Goal: Task Accomplishment & Management: Use online tool/utility

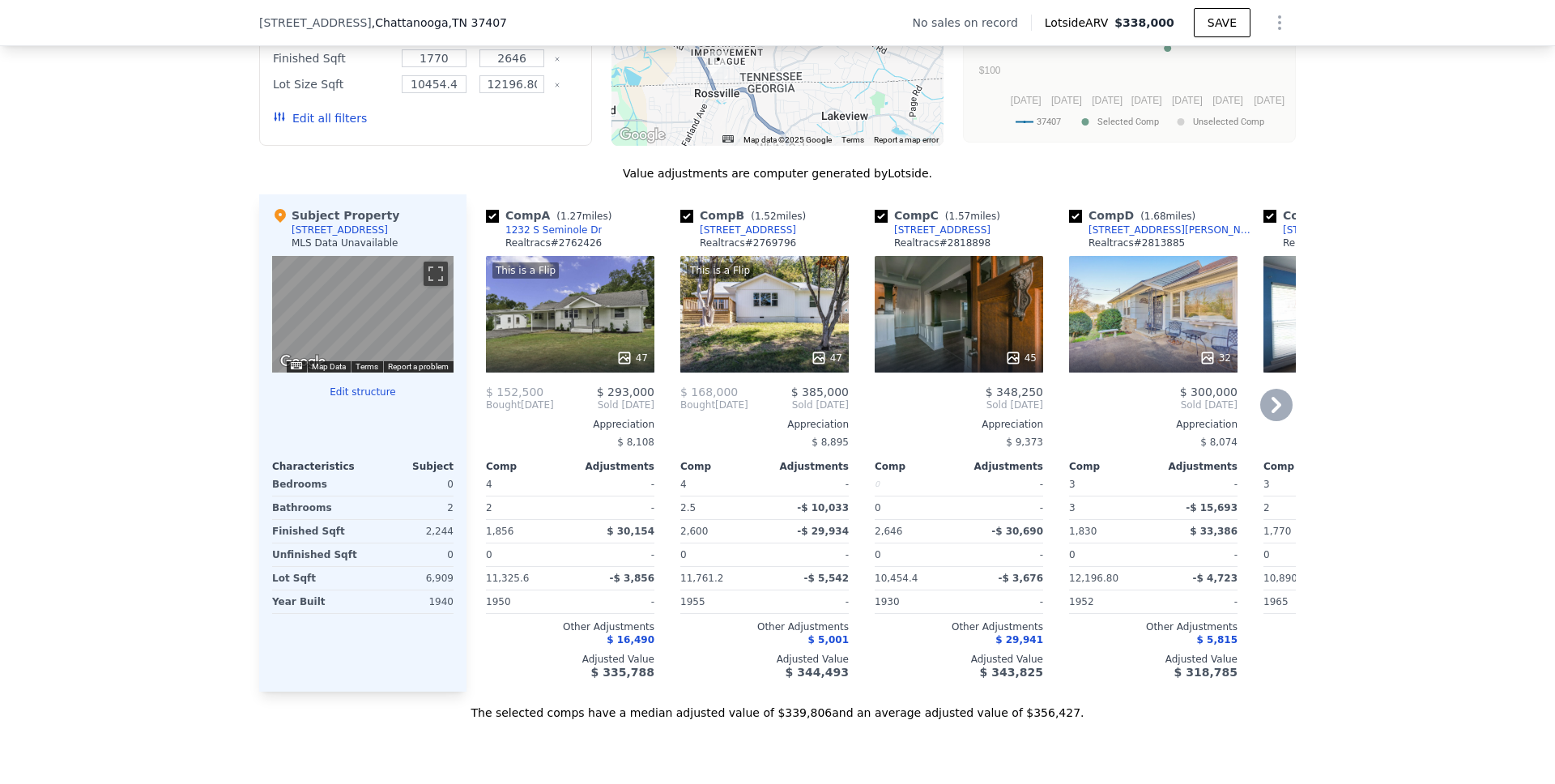
click at [485, 223] on input "checkbox" at bounding box center [492, 216] width 13 height 13
checkbox input "false"
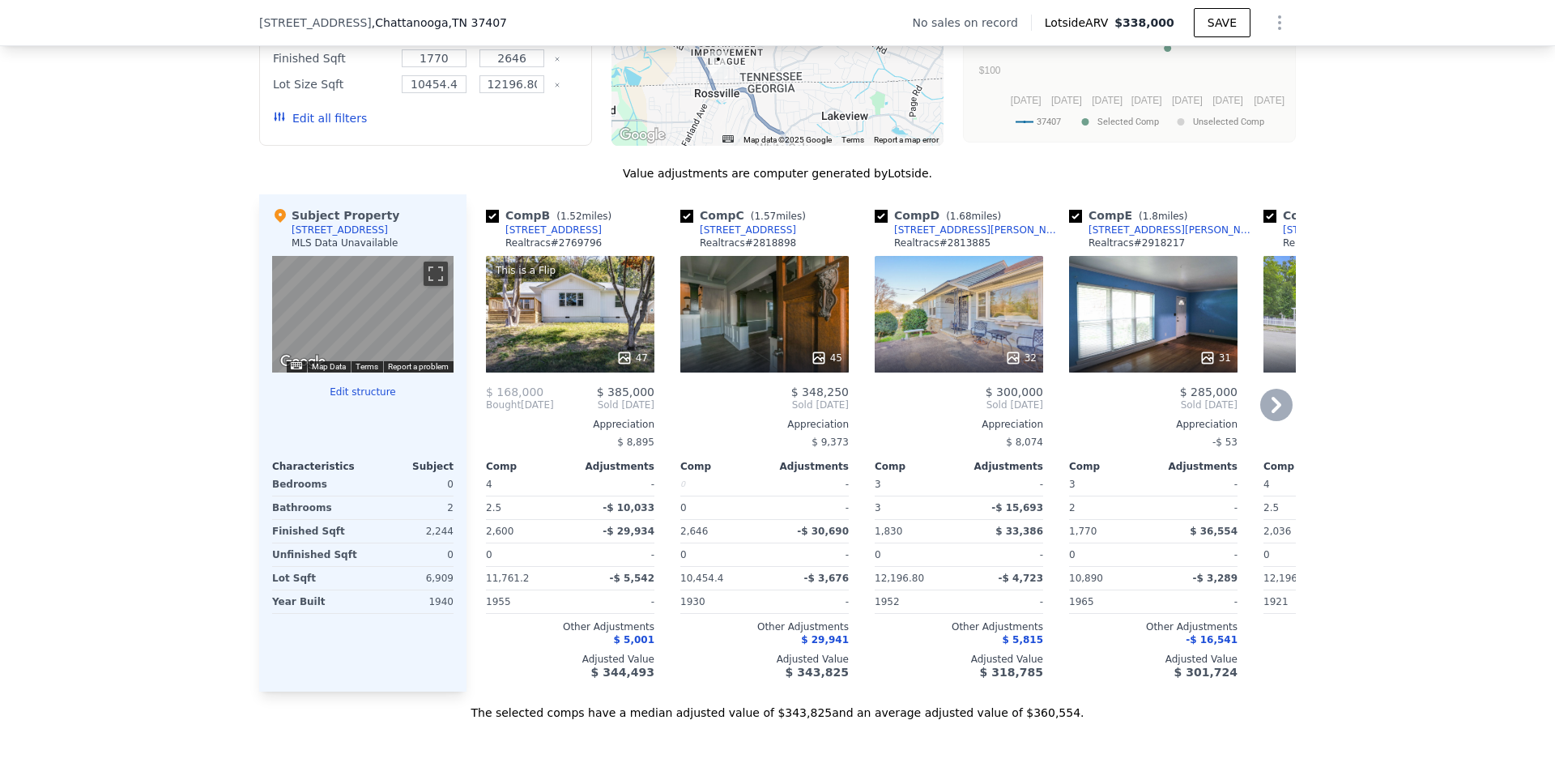
click at [485, 223] on input "checkbox" at bounding box center [492, 216] width 13 height 13
checkbox input "false"
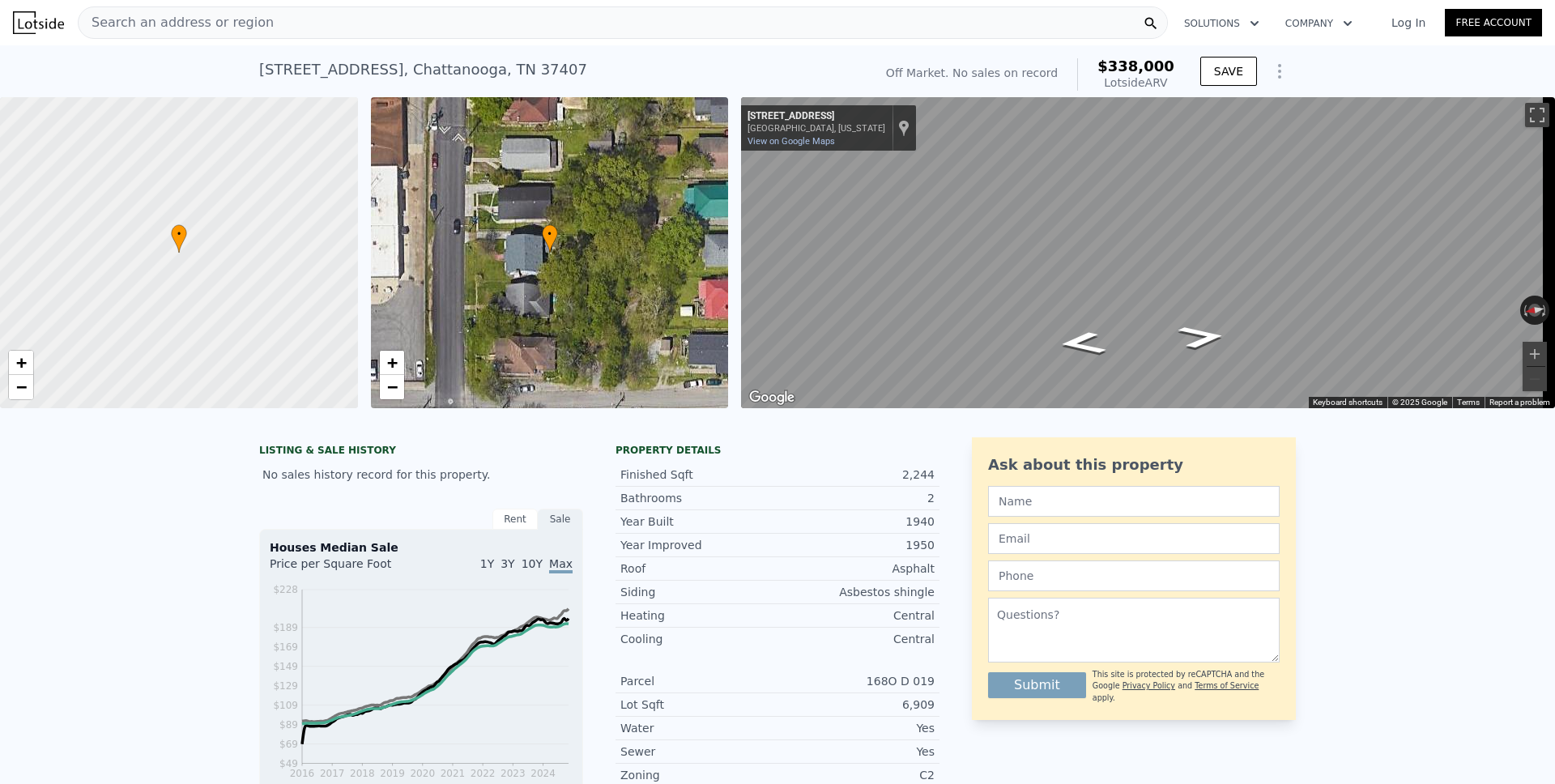
click at [1274, 72] on icon "Show Options" at bounding box center [1279, 71] width 20 height 20
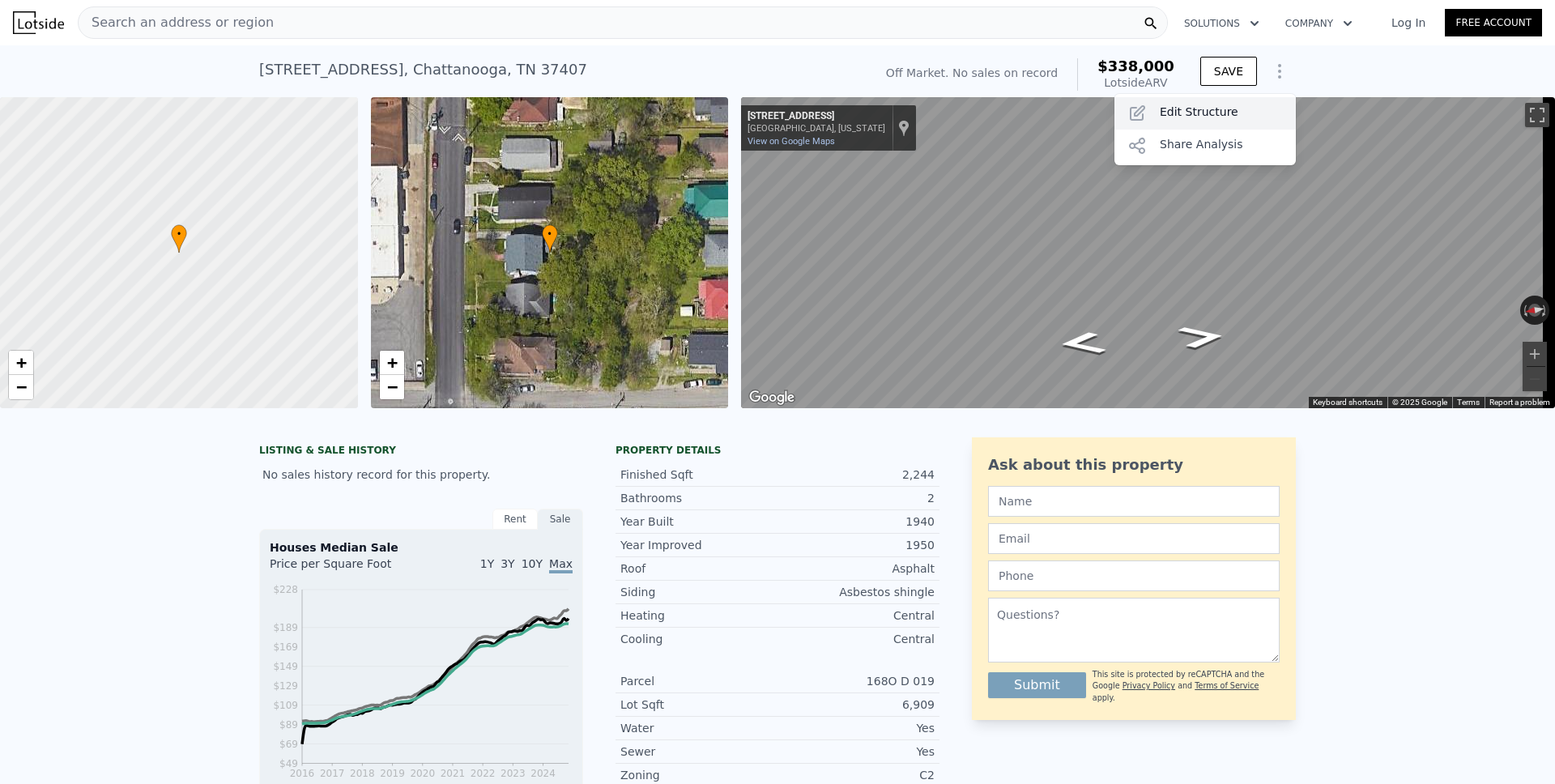
click at [1181, 108] on div "Edit Structure" at bounding box center [1205, 113] width 181 height 32
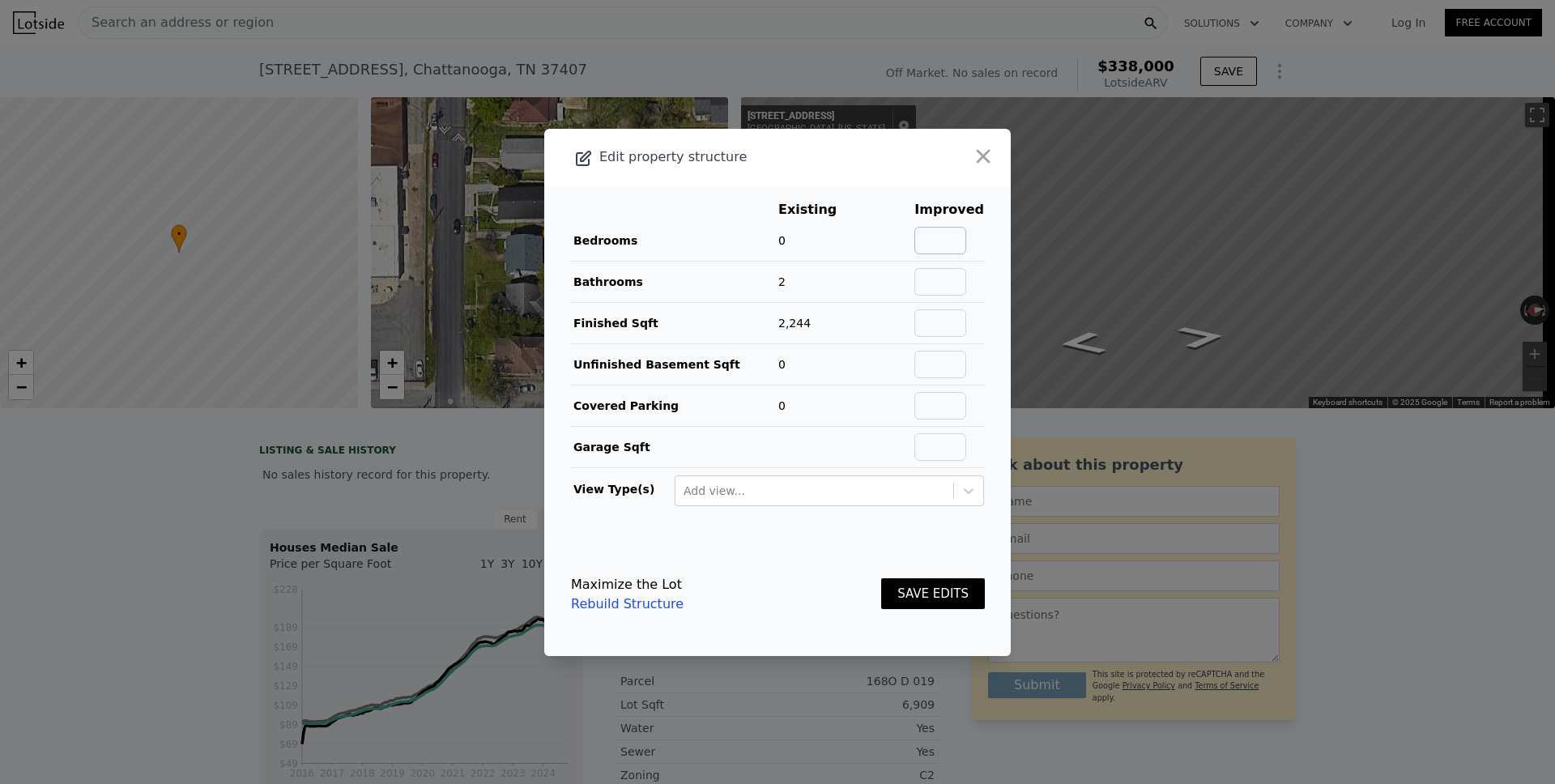
click at [945, 240] on input "text" at bounding box center [940, 239] width 52 height 27
type input "4"
click at [943, 592] on button "SAVE EDITS" at bounding box center [932, 594] width 103 height 32
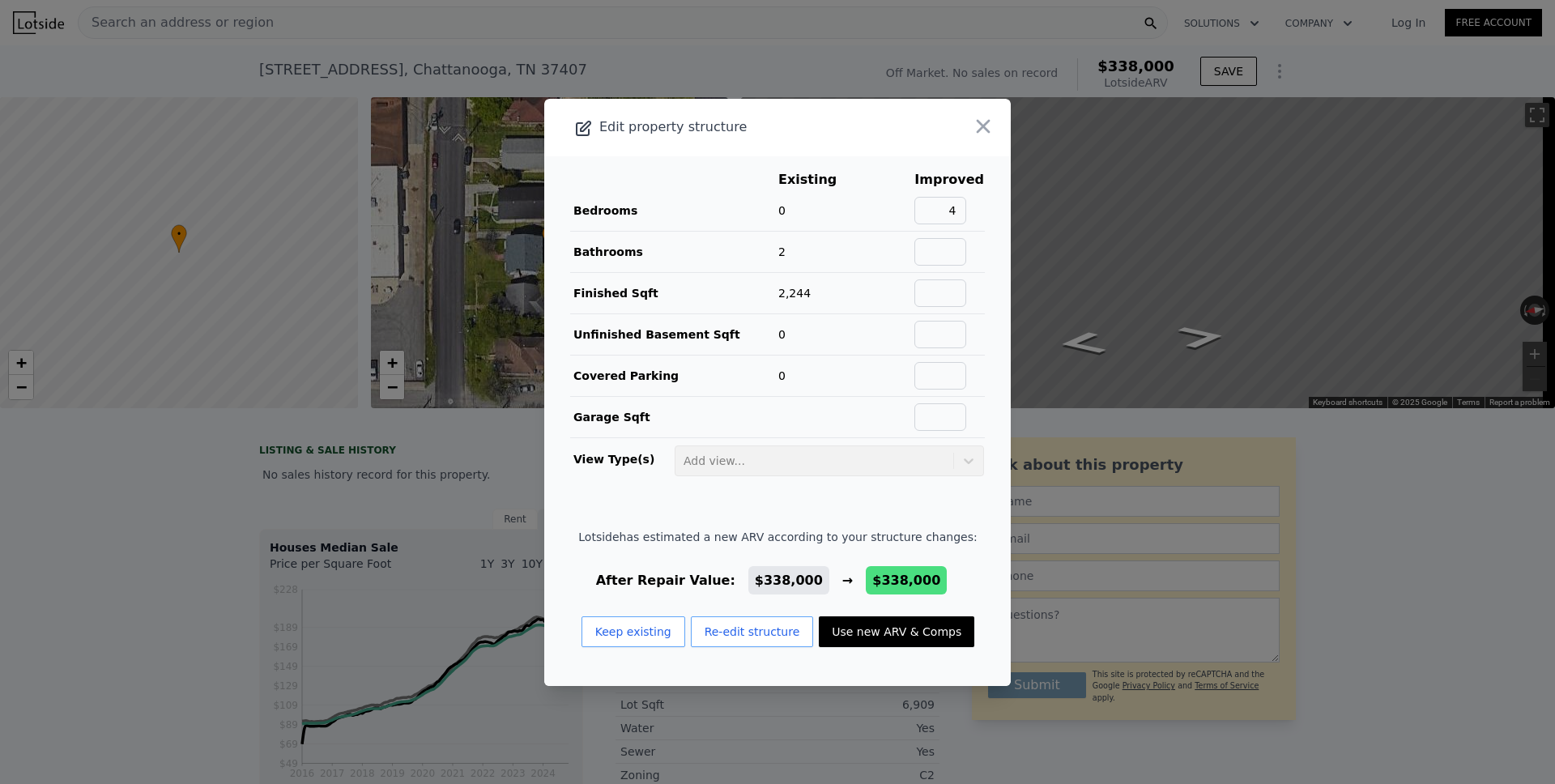
click at [889, 625] on button "Use new ARV & Comps" at bounding box center [897, 631] width 156 height 31
checkbox input "true"
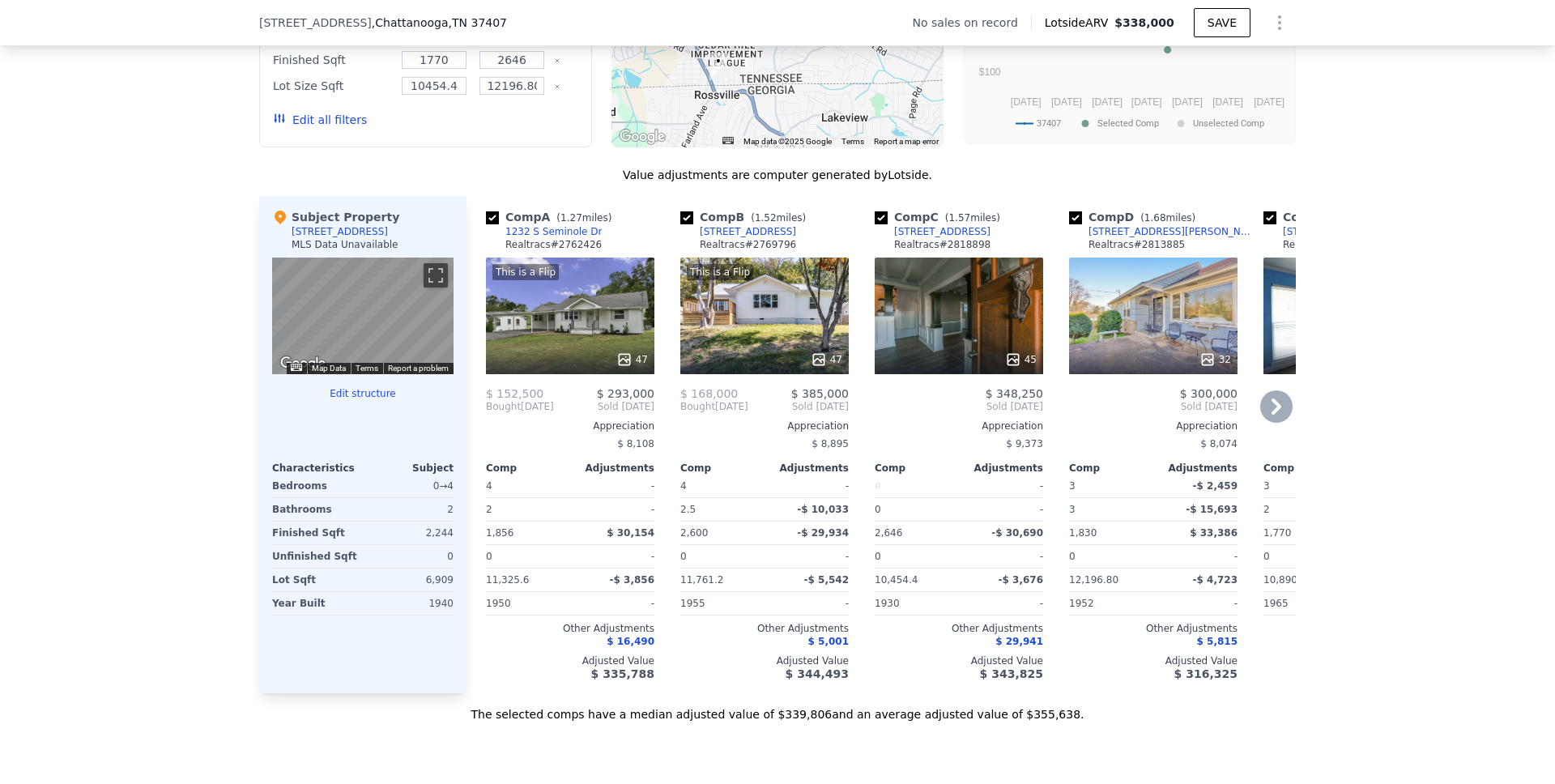
scroll to position [1326, 0]
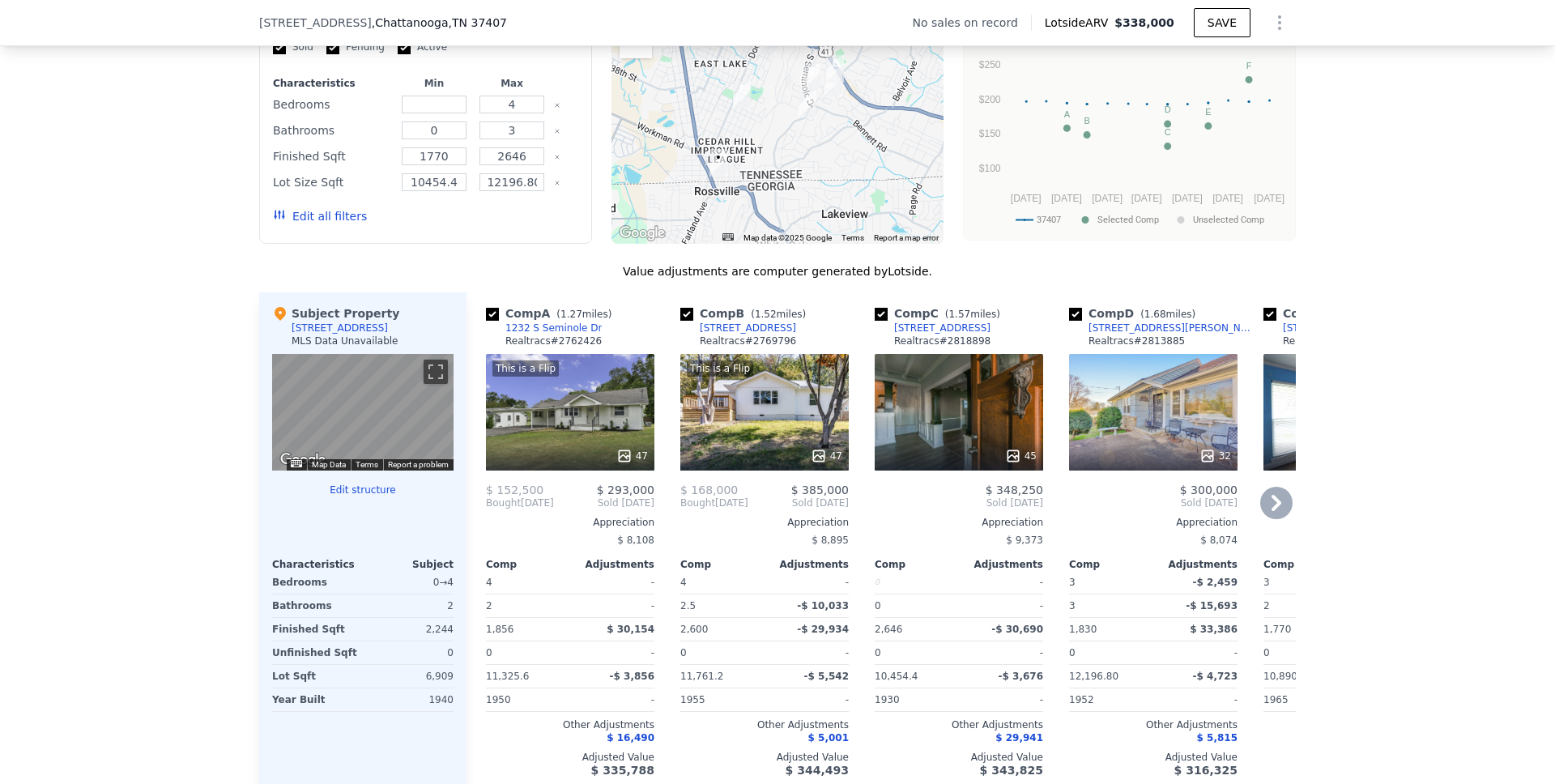
click at [486, 320] on input "checkbox" at bounding box center [492, 315] width 13 height 13
checkbox input "false"
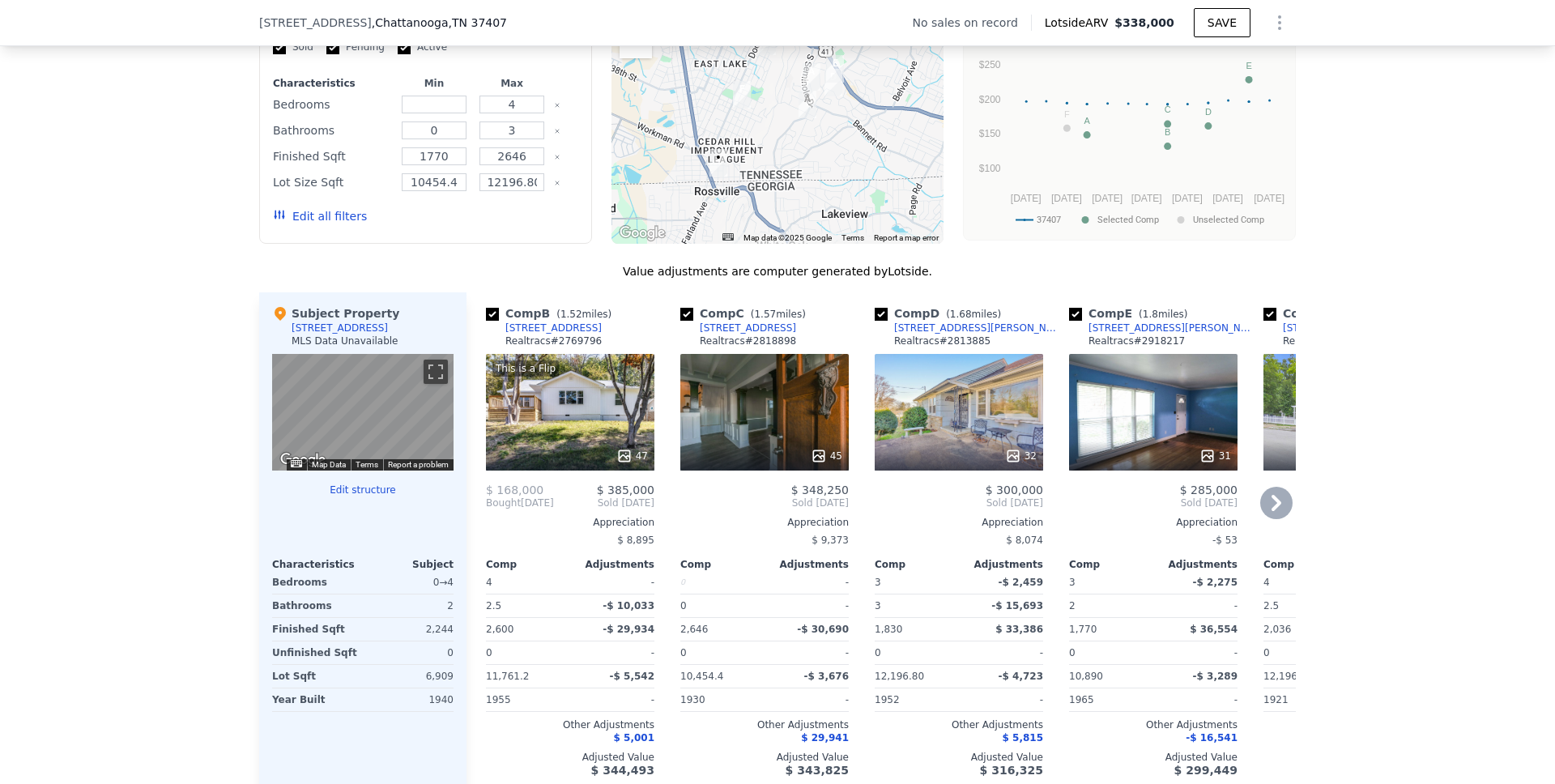
click at [491, 320] on input "checkbox" at bounding box center [492, 315] width 13 height 13
checkbox input "false"
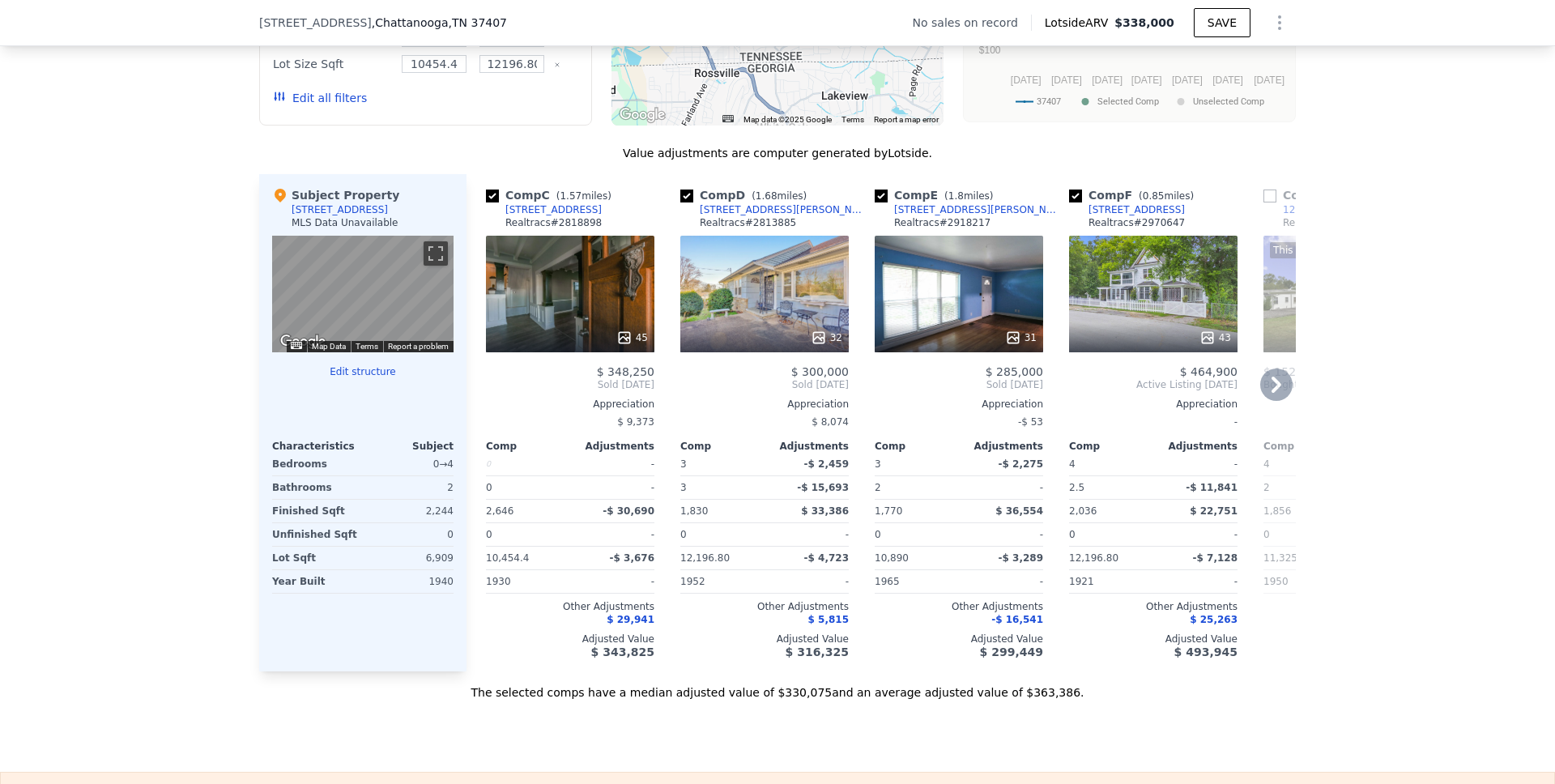
scroll to position [1440, 0]
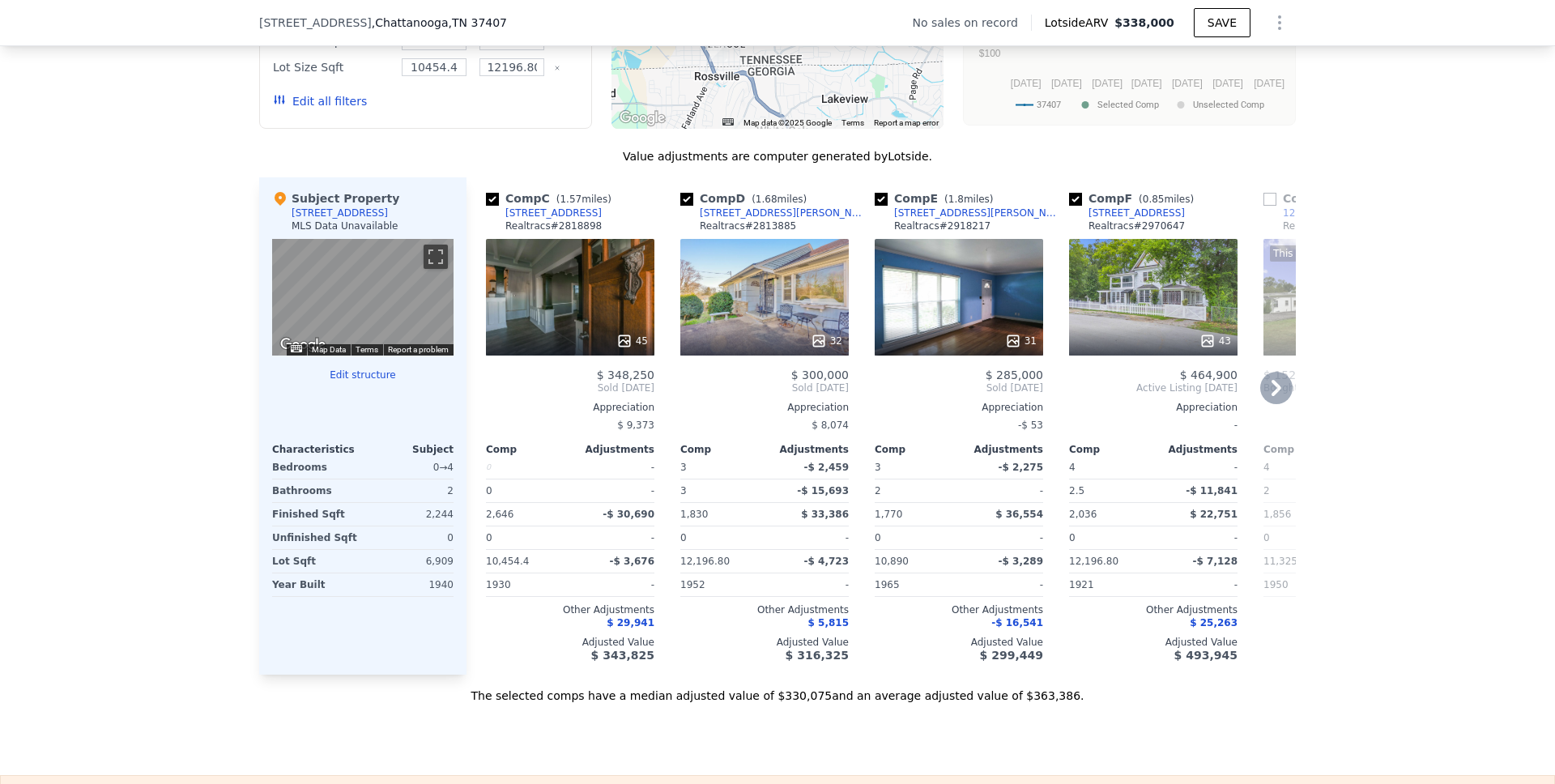
click at [879, 206] on input "checkbox" at bounding box center [881, 199] width 13 height 13
checkbox input "false"
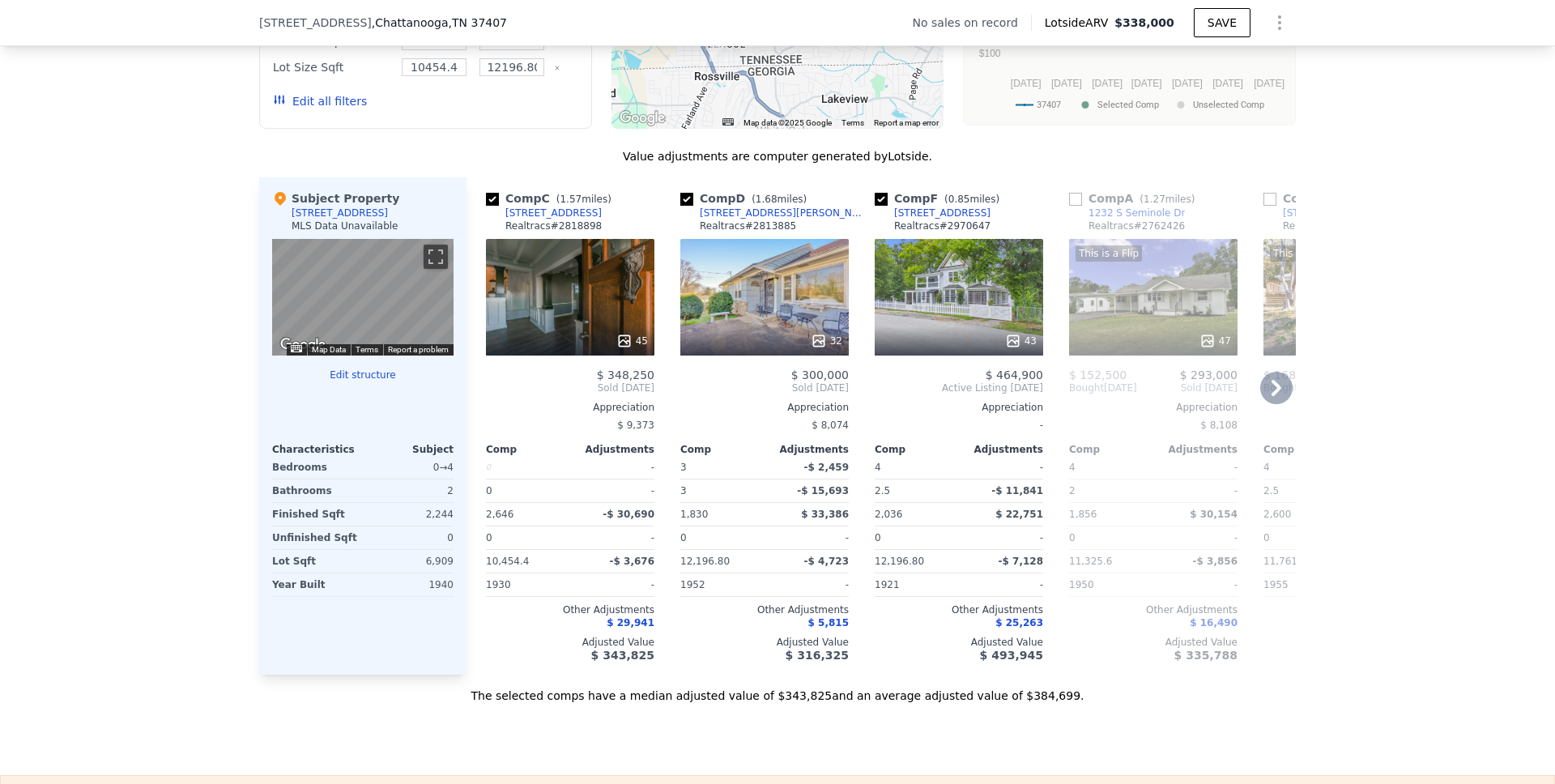
click at [1265, 397] on icon at bounding box center [1276, 388] width 32 height 32
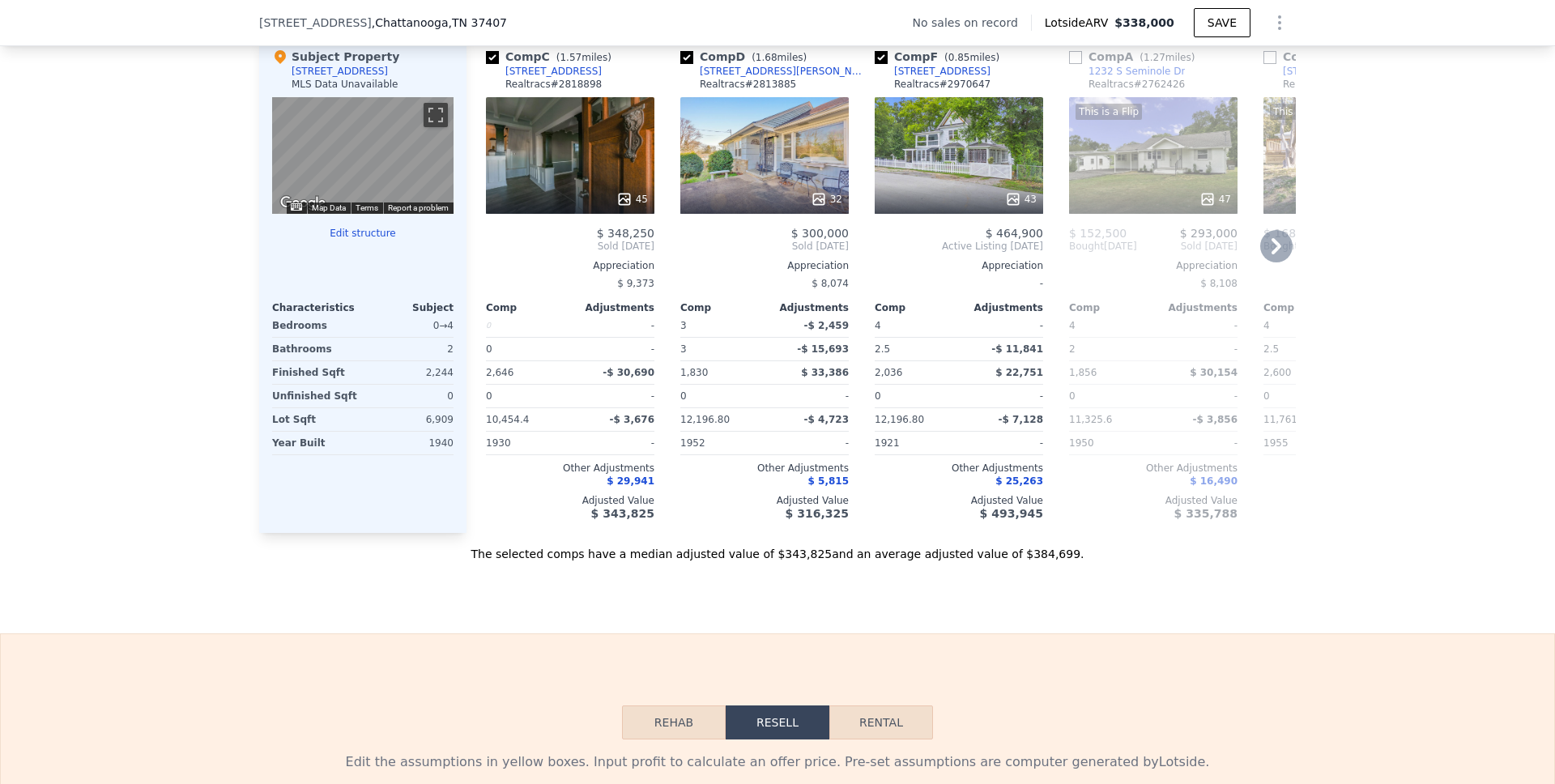
scroll to position [1385, 0]
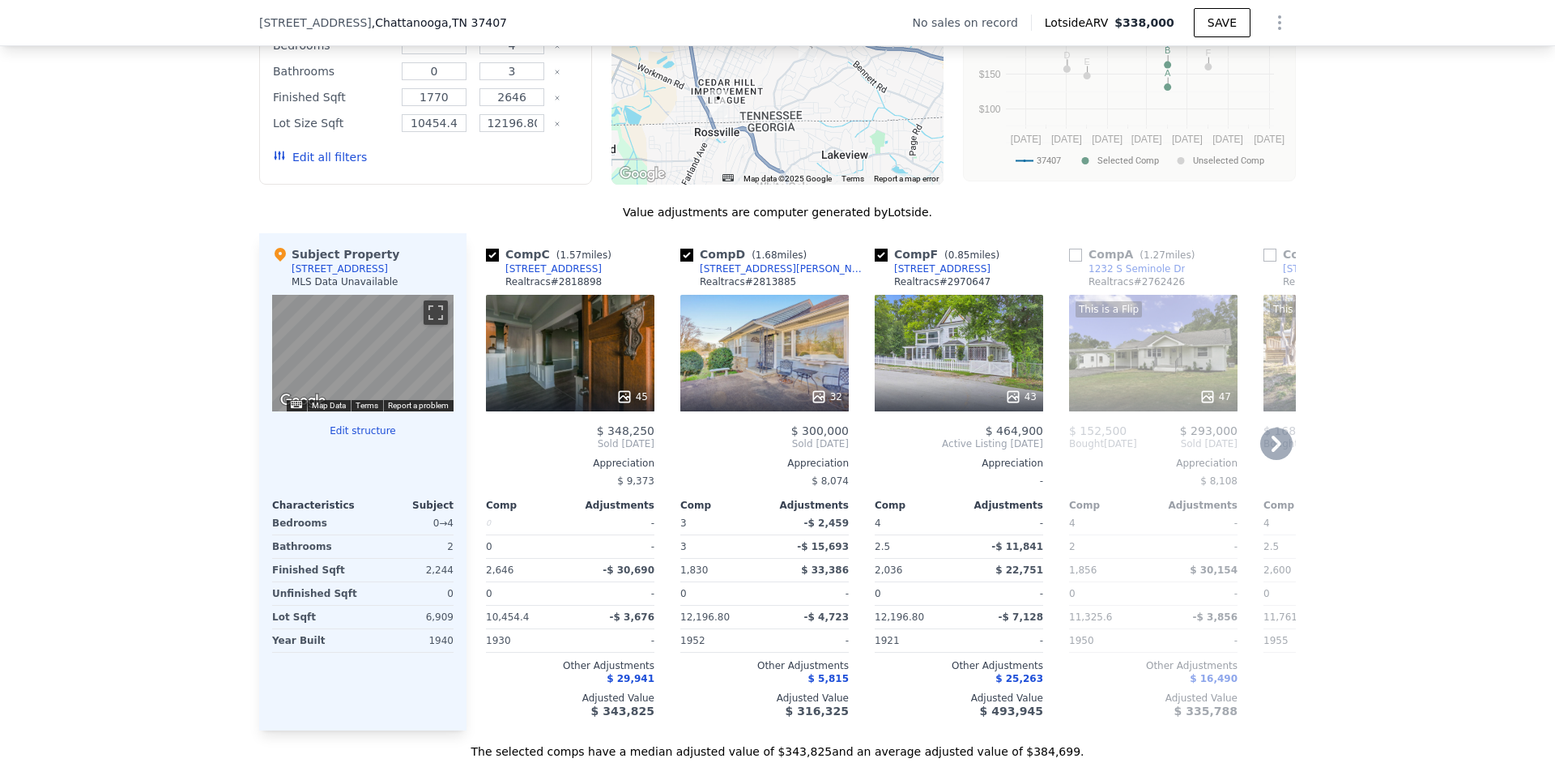
click at [1271, 452] on icon at bounding box center [1276, 443] width 9 height 16
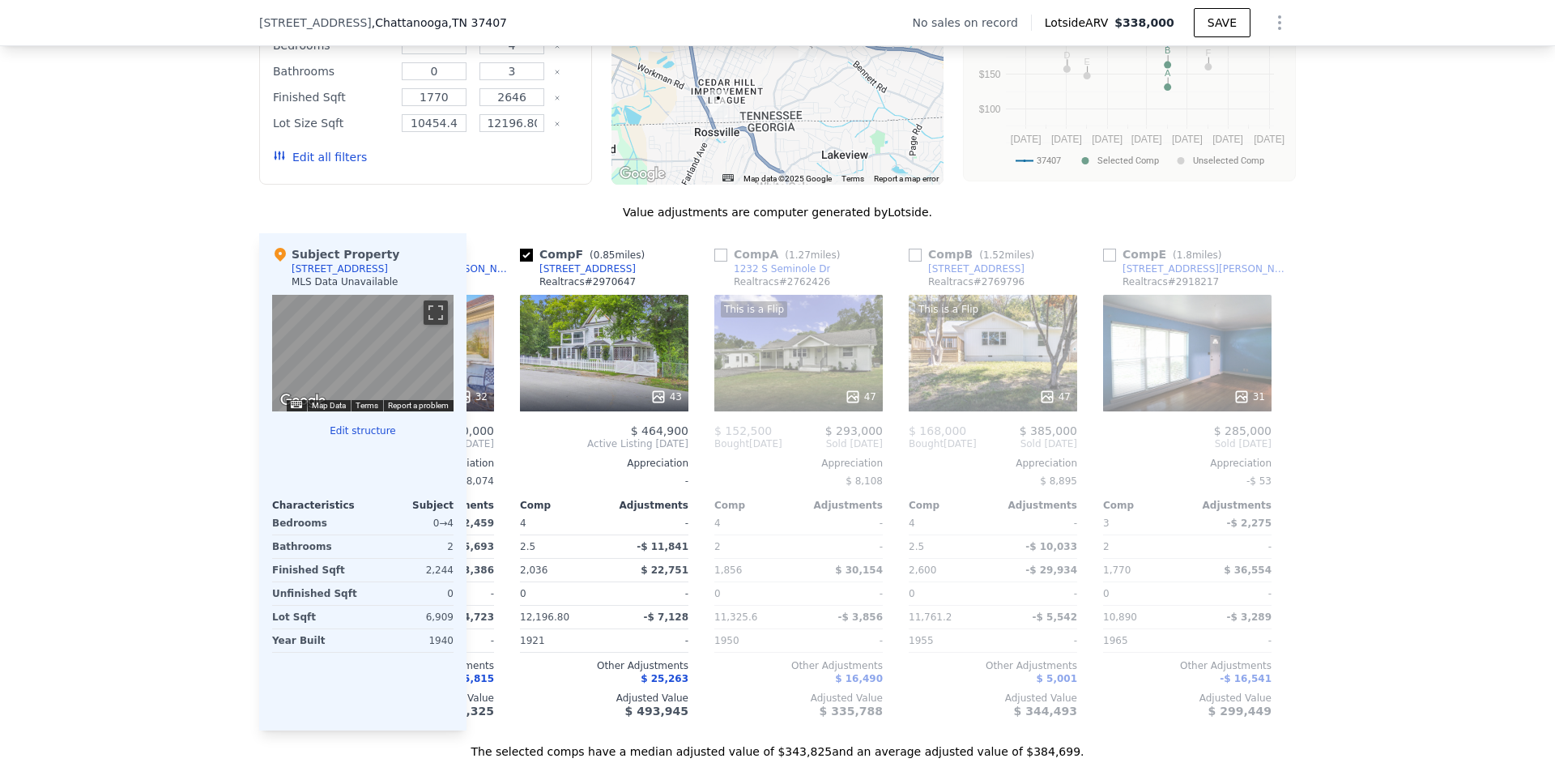
scroll to position [0, 376]
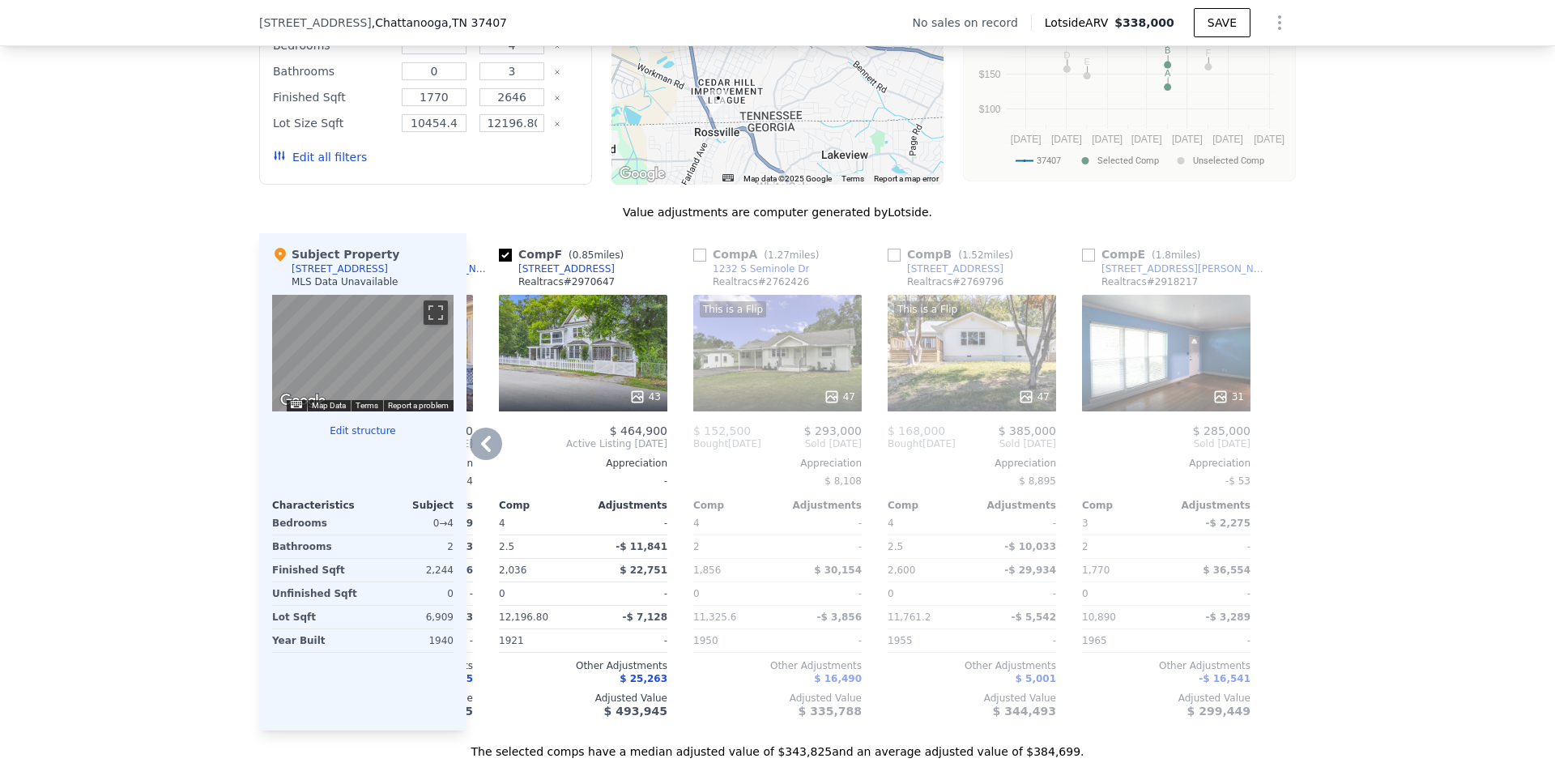
click at [485, 454] on icon at bounding box center [485, 443] width 32 height 32
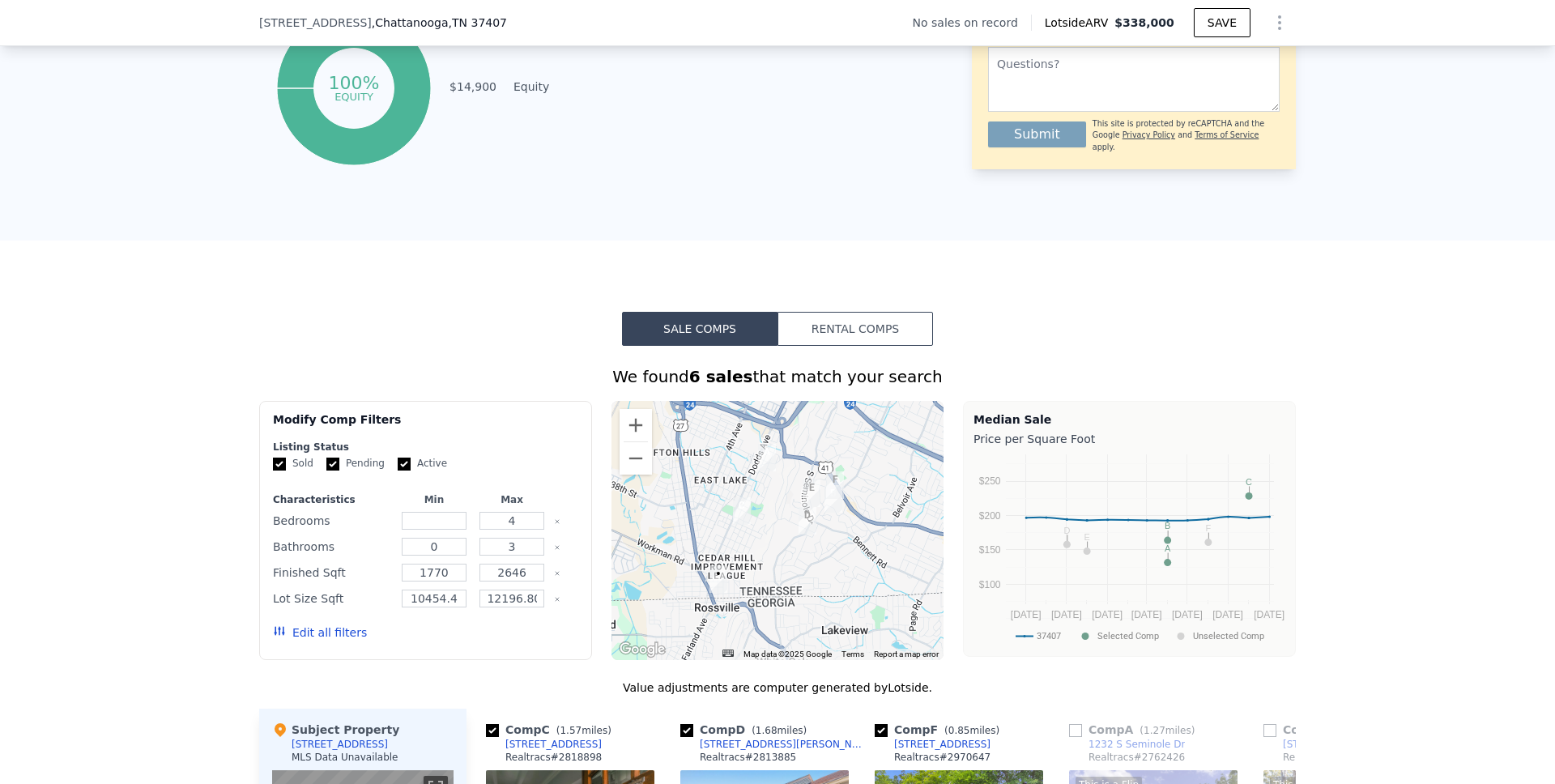
scroll to position [913, 0]
